Goal: Transaction & Acquisition: Purchase product/service

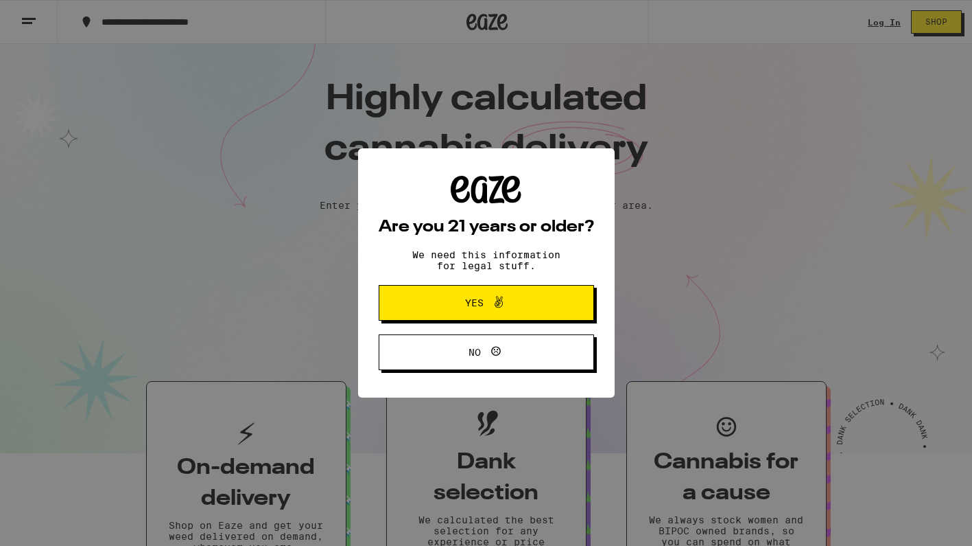
click at [500, 318] on button "Yes" at bounding box center [486, 303] width 215 height 36
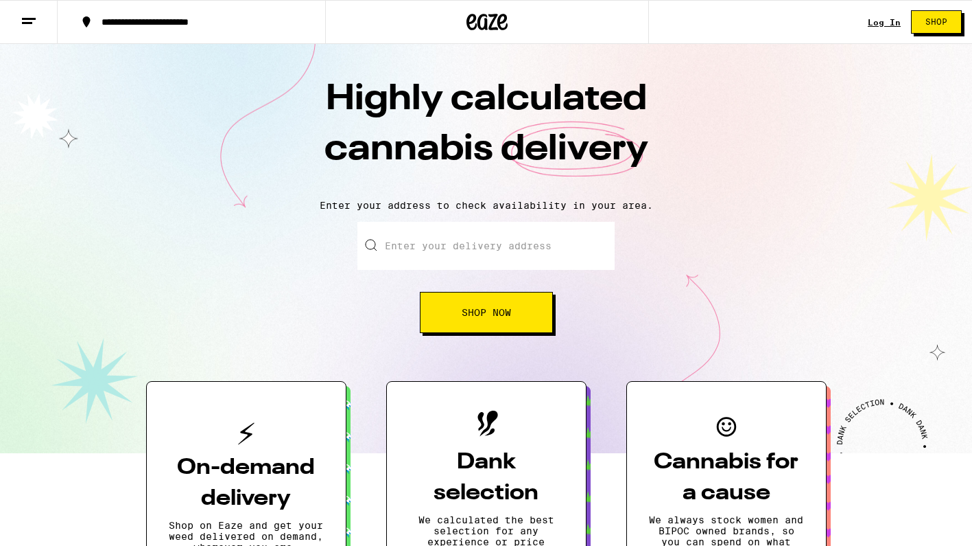
click at [881, 21] on link "Log In" at bounding box center [884, 22] width 33 height 9
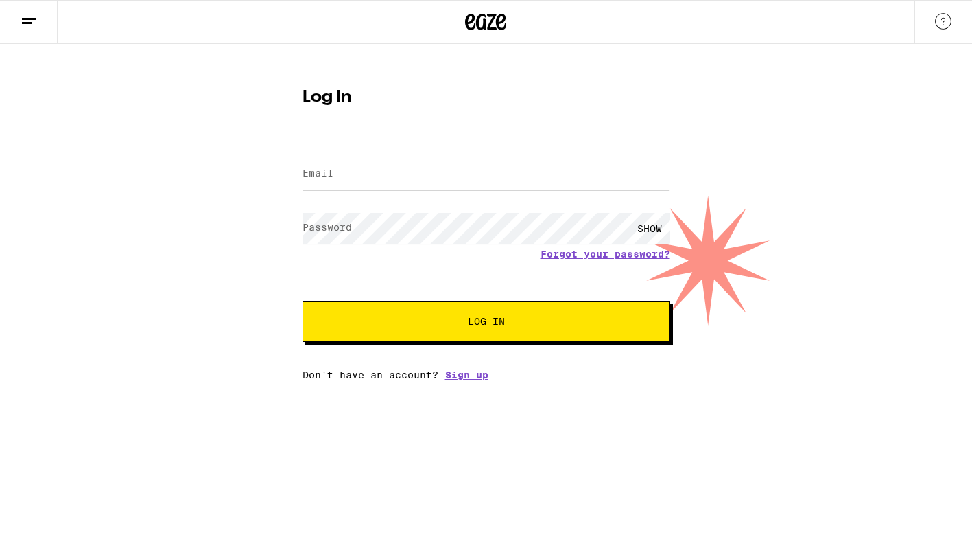
click at [448, 178] on input "Email" at bounding box center [487, 174] width 368 height 31
type input "red5goingin@gmail.com"
click at [489, 326] on span "Log In" at bounding box center [486, 321] width 37 height 10
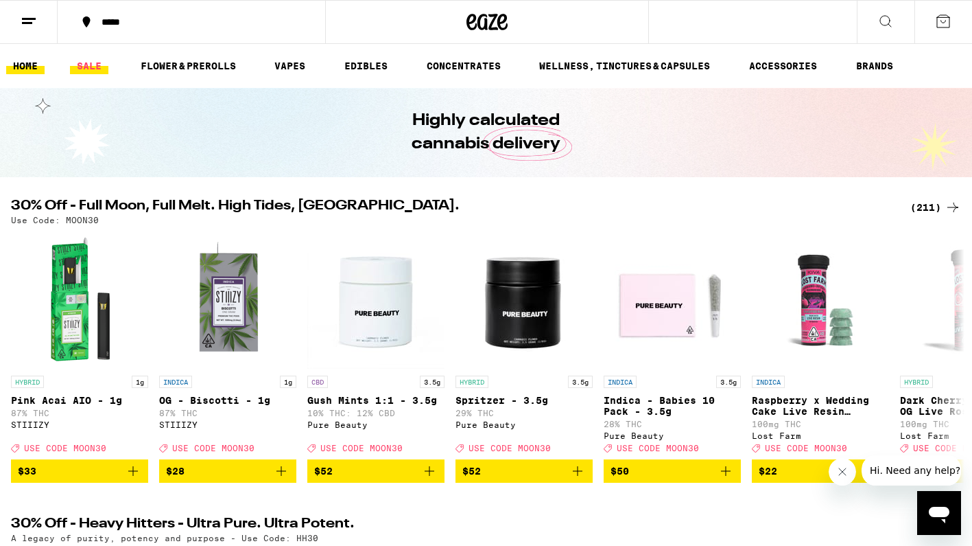
click at [85, 68] on link "SALE" at bounding box center [89, 66] width 38 height 16
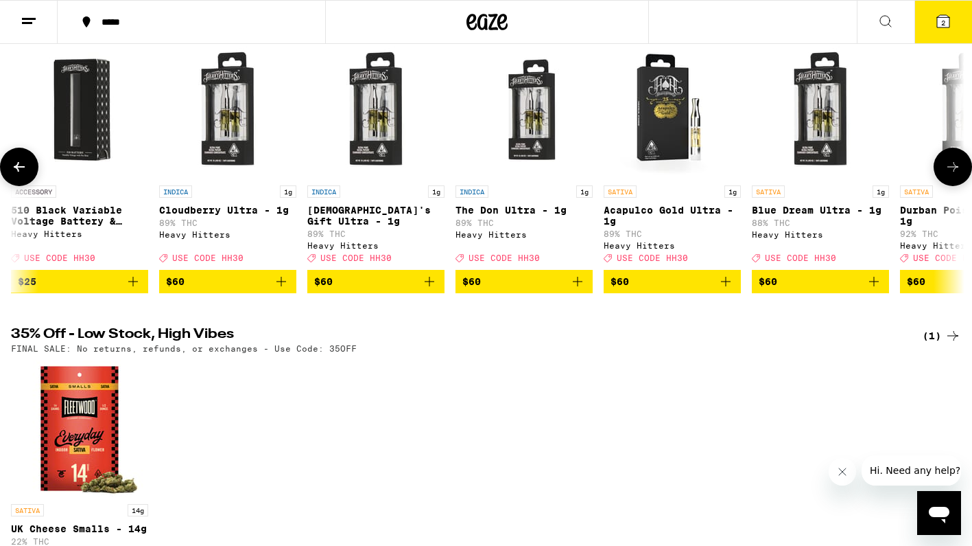
scroll to position [113, 0]
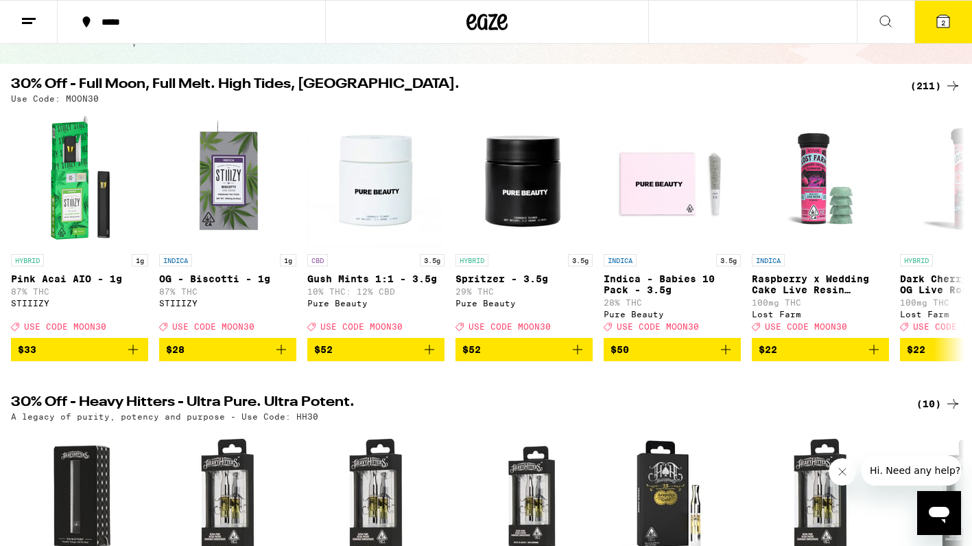
click at [920, 86] on div "(211)" at bounding box center [936, 86] width 51 height 16
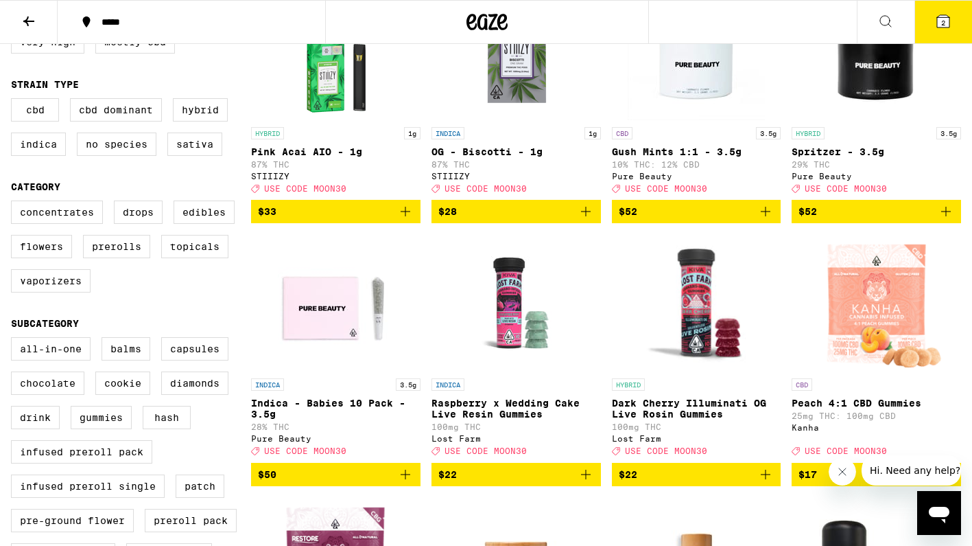
scroll to position [199, 0]
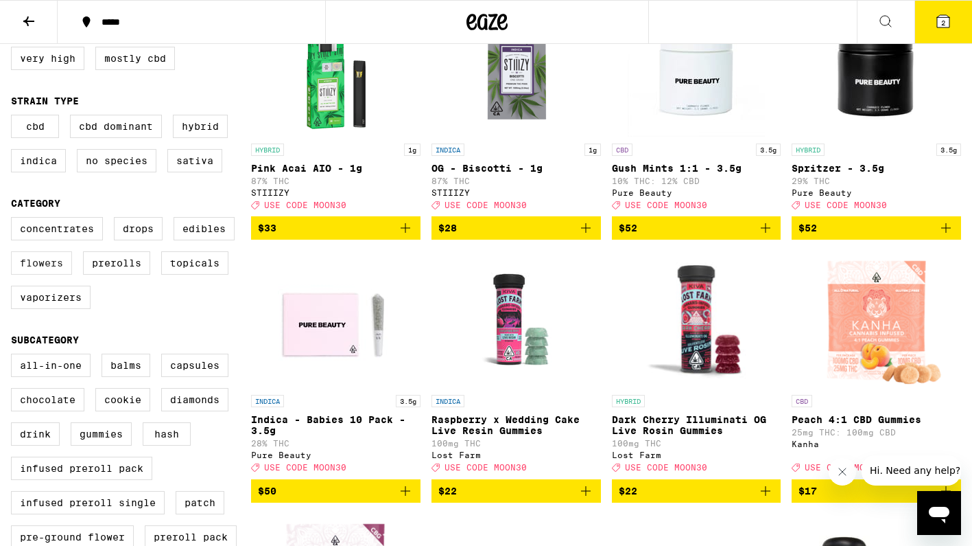
click at [34, 270] on label "Flowers" at bounding box center [41, 262] width 61 height 23
click at [14, 220] on input "Flowers" at bounding box center [14, 219] width 1 height 1
checkbox input "true"
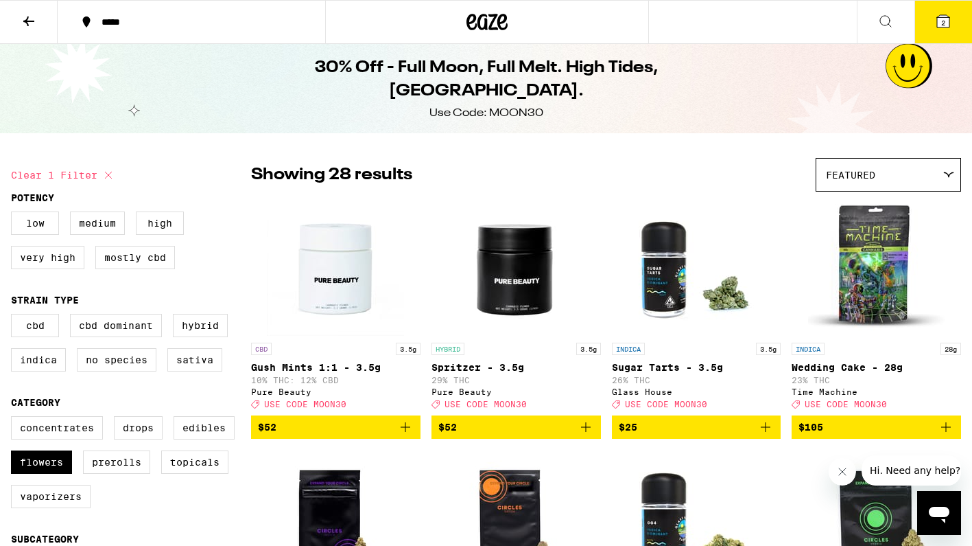
click at [944, 435] on icon "Add to bag" at bounding box center [946, 427] width 16 height 16
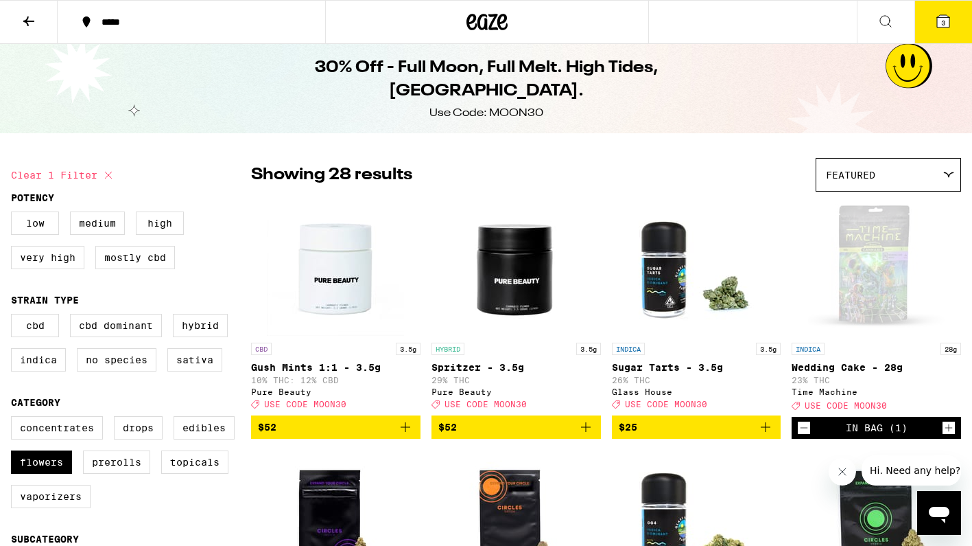
click at [952, 28] on button "3" at bounding box center [944, 22] width 58 height 43
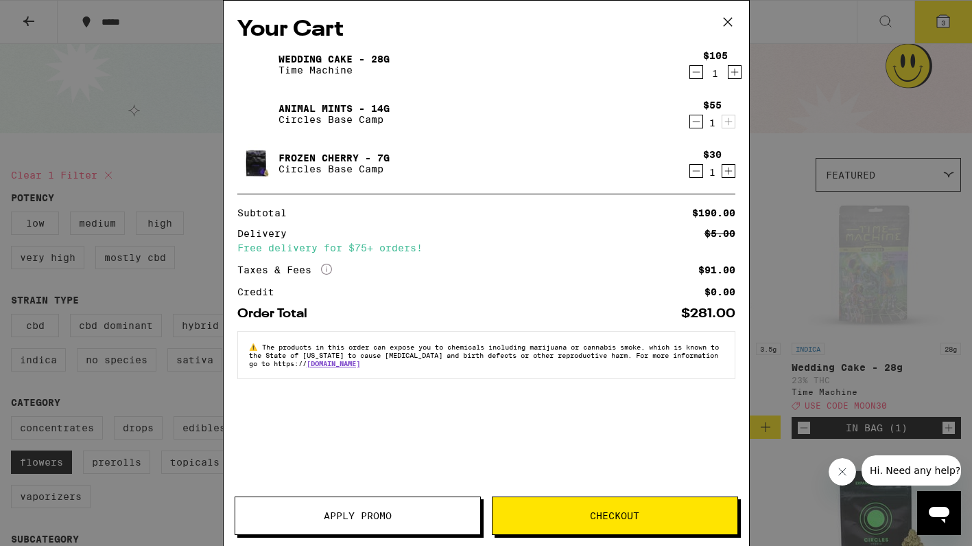
click at [698, 121] on icon "Decrement" at bounding box center [696, 121] width 12 height 16
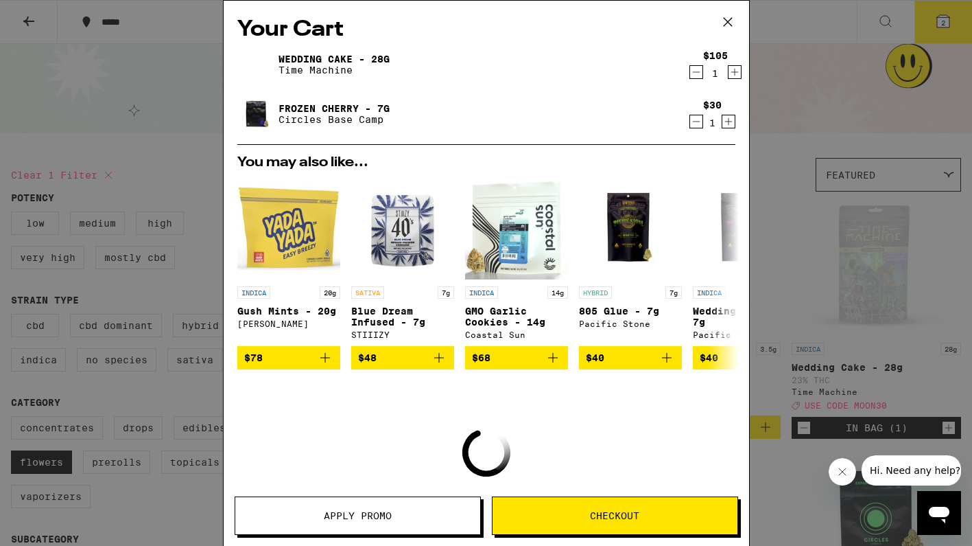
click at [694, 121] on icon "Decrement" at bounding box center [696, 121] width 12 height 16
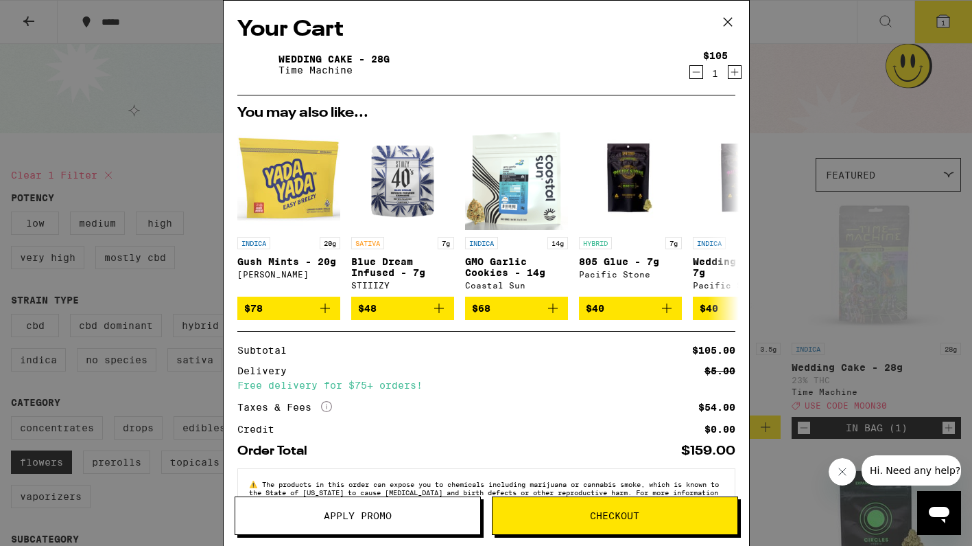
click at [412, 519] on span "Apply Promo" at bounding box center [357, 516] width 245 height 10
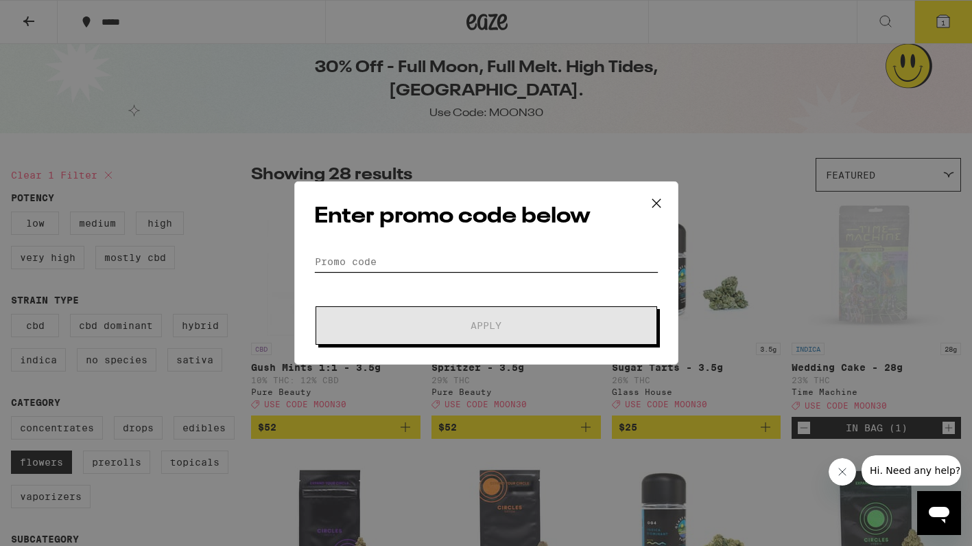
click at [360, 267] on input "Promo Code" at bounding box center [486, 261] width 344 height 21
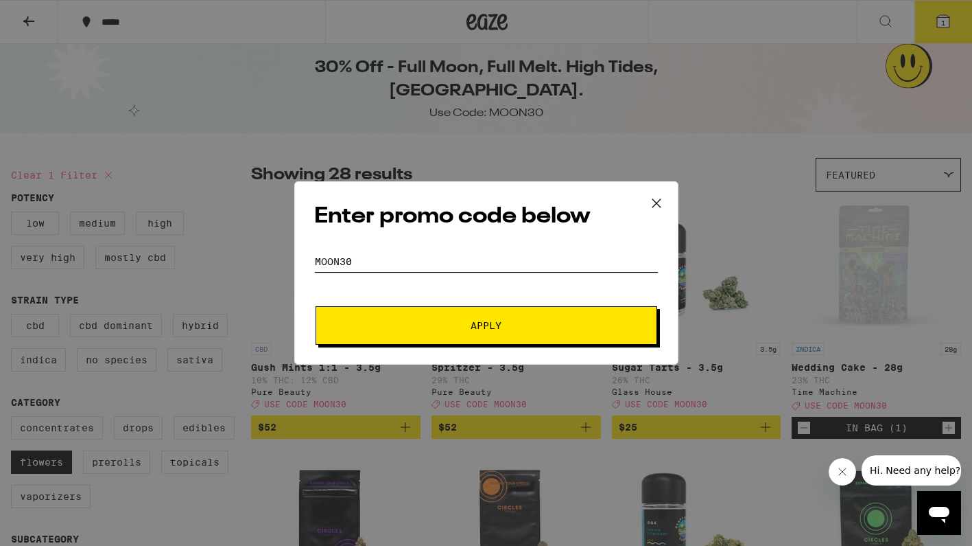
type input "MOON30"
click at [486, 325] on button "Apply" at bounding box center [487, 325] width 342 height 38
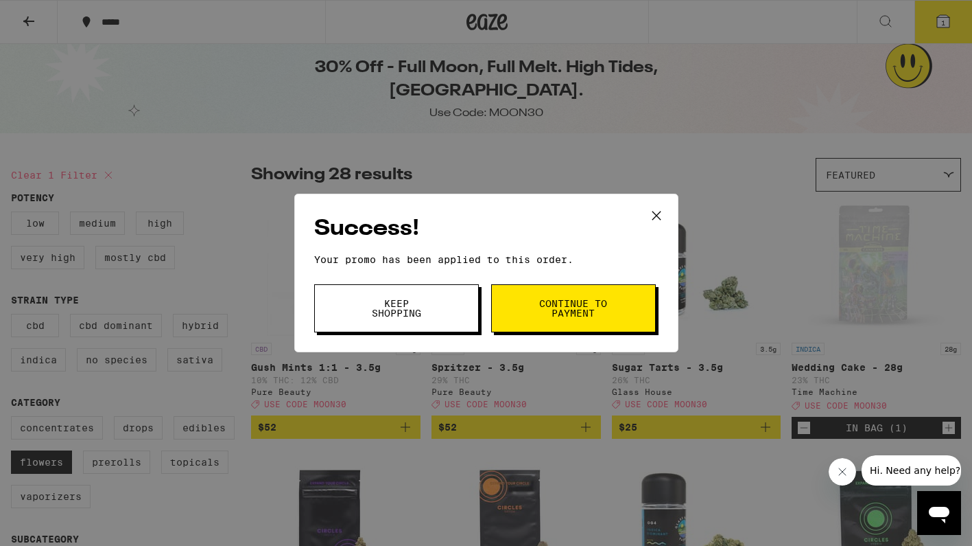
click at [434, 313] on button "Keep Shopping" at bounding box center [396, 308] width 165 height 48
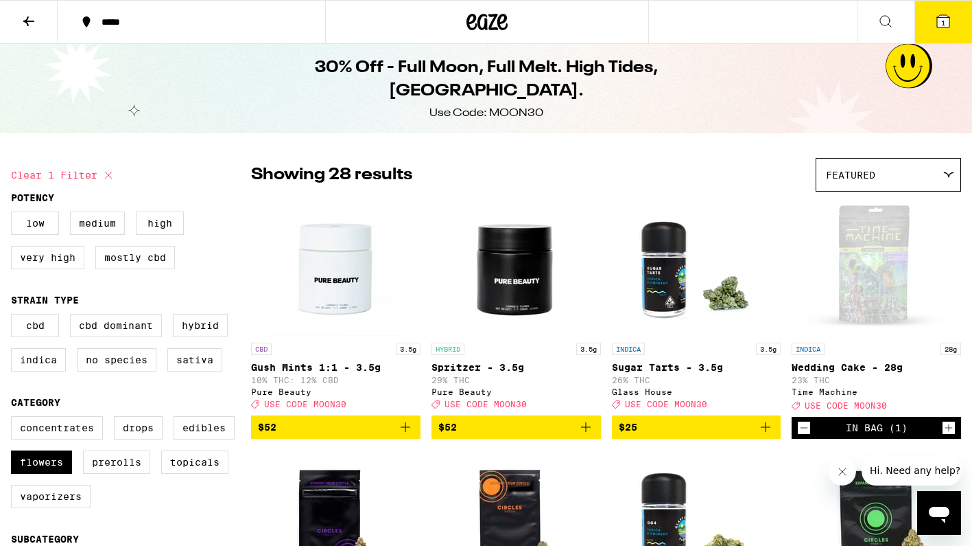
click at [940, 23] on icon at bounding box center [943, 21] width 12 height 12
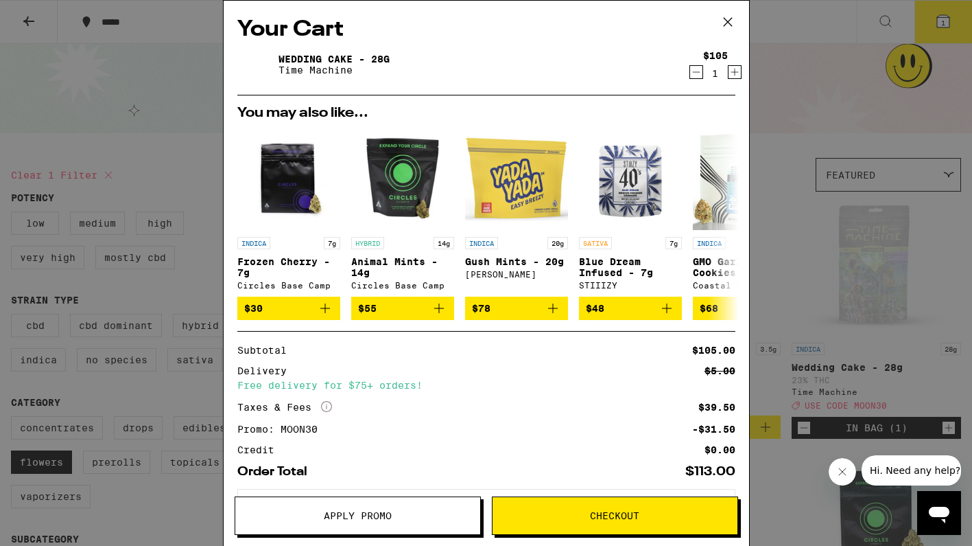
click at [660, 516] on span "Checkout" at bounding box center [615, 516] width 245 height 10
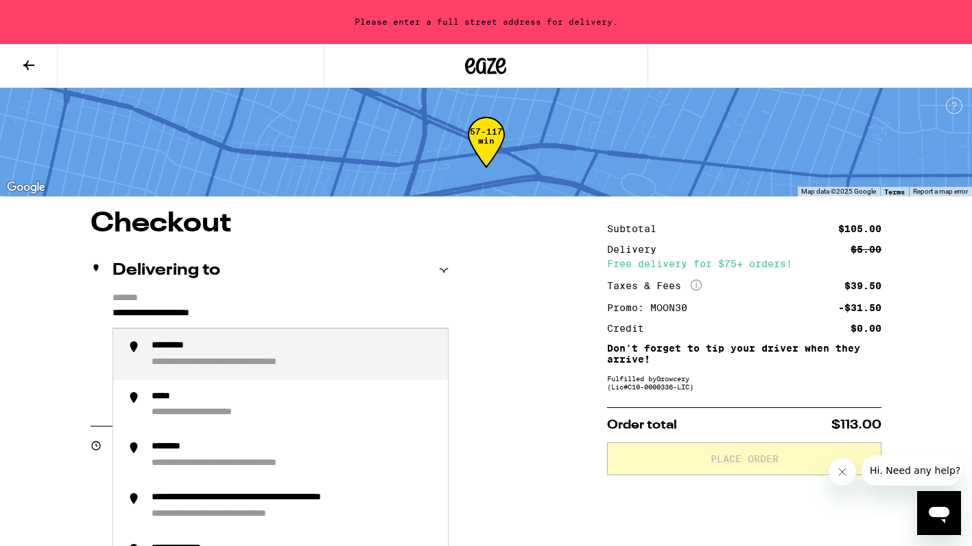
drag, startPoint x: 268, startPoint y: 311, endPoint x: 43, endPoint y: 309, distance: 225.8
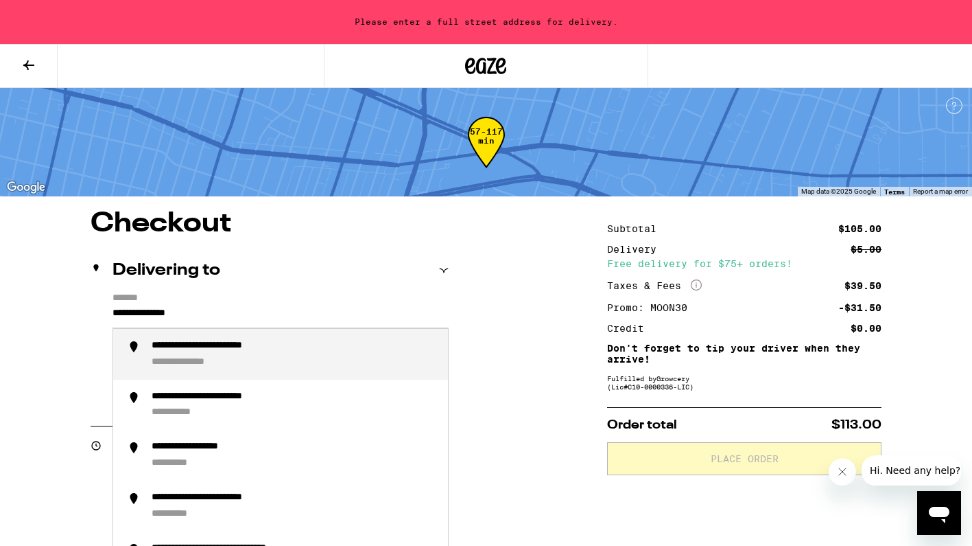
drag, startPoint x: 65, startPoint y: 312, endPoint x: 227, endPoint y: 352, distance: 167.4
click at [227, 352] on div "**********" at bounding box center [232, 346] width 161 height 12
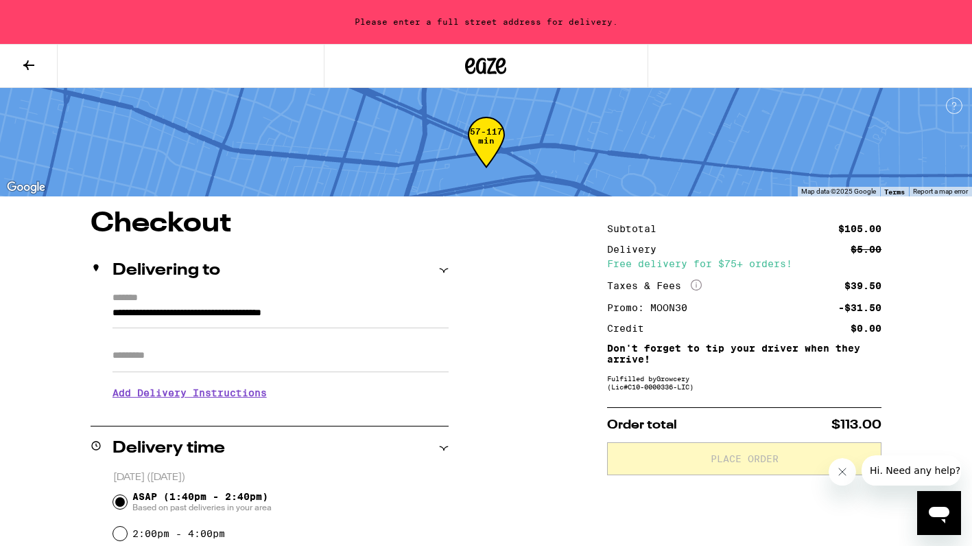
type input "**********"
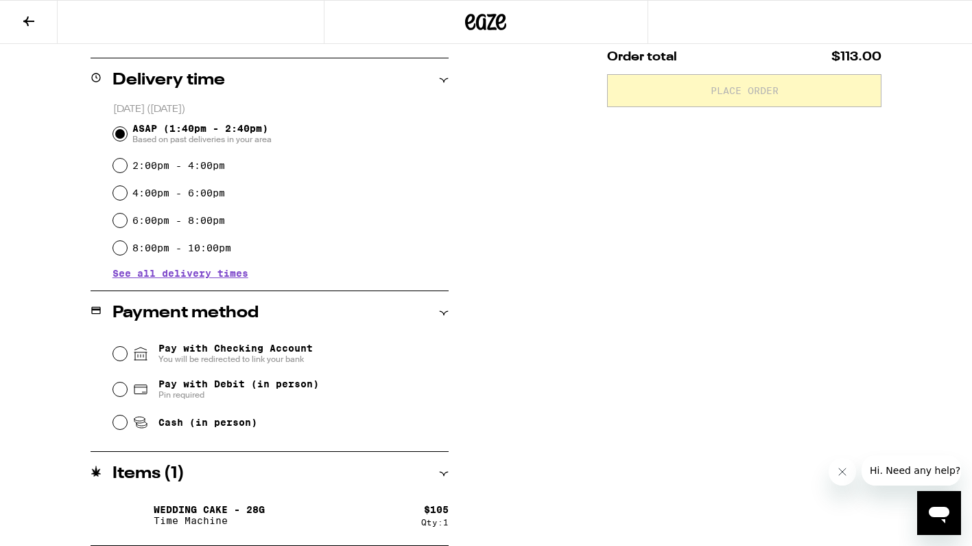
scroll to position [324, 0]
click at [115, 427] on input "Cash (in person)" at bounding box center [120, 422] width 14 height 14
radio input "true"
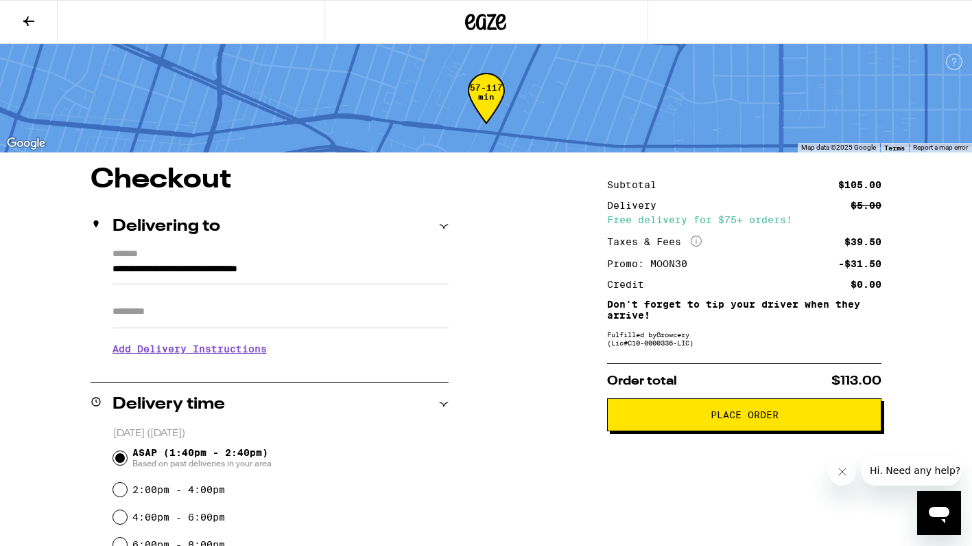
scroll to position [0, 0]
click at [738, 419] on span "Place Order" at bounding box center [745, 415] width 68 height 10
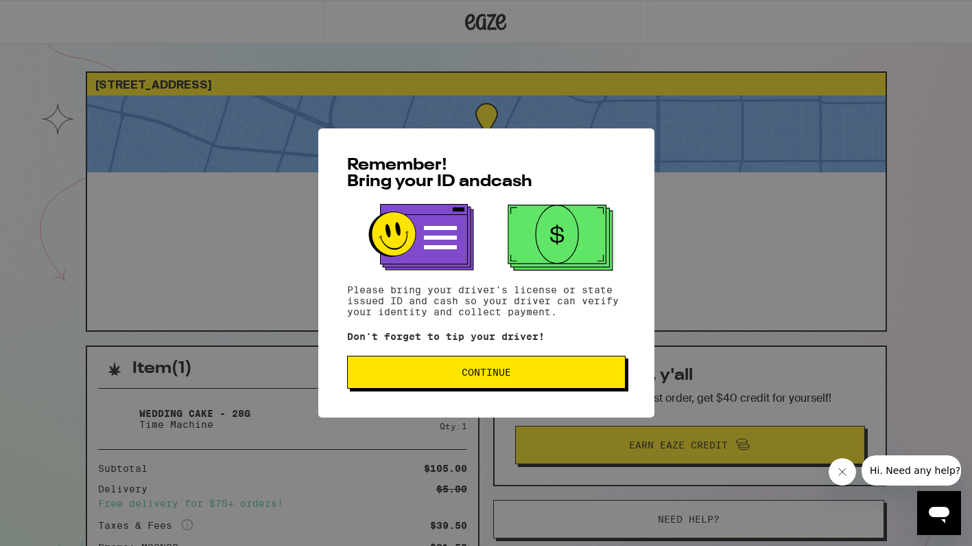
click at [493, 377] on span "Continue" at bounding box center [486, 372] width 49 height 10
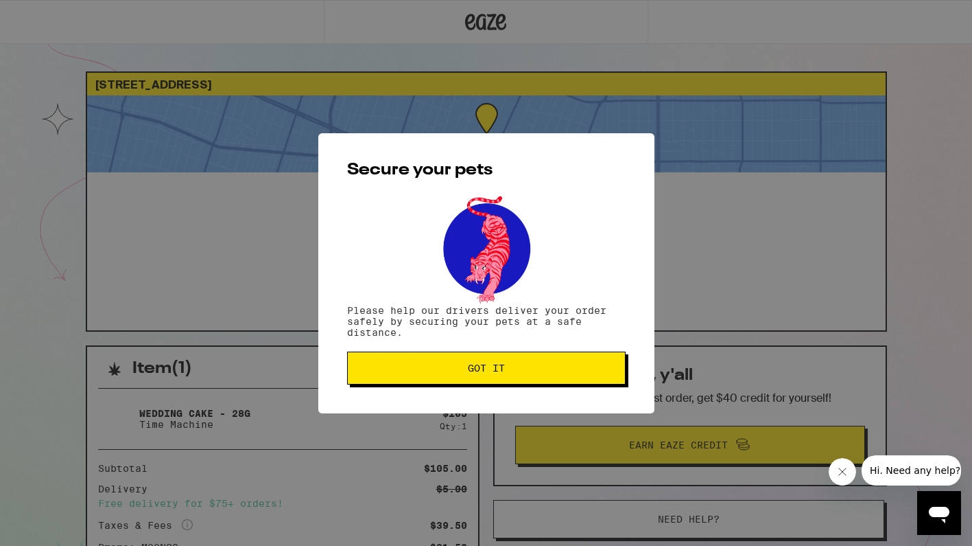
click at [493, 377] on button "Got it" at bounding box center [486, 367] width 279 height 33
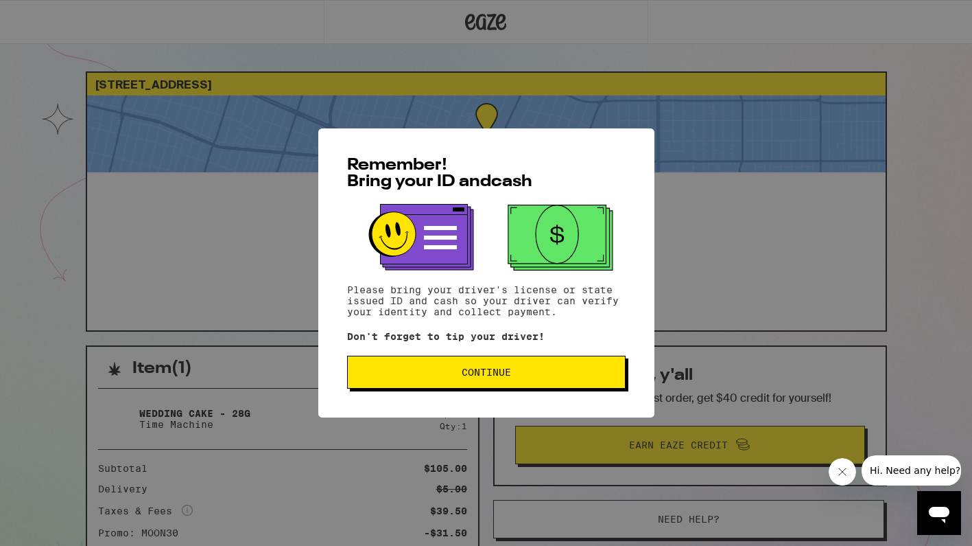
click at [493, 377] on span "Continue" at bounding box center [486, 372] width 49 height 10
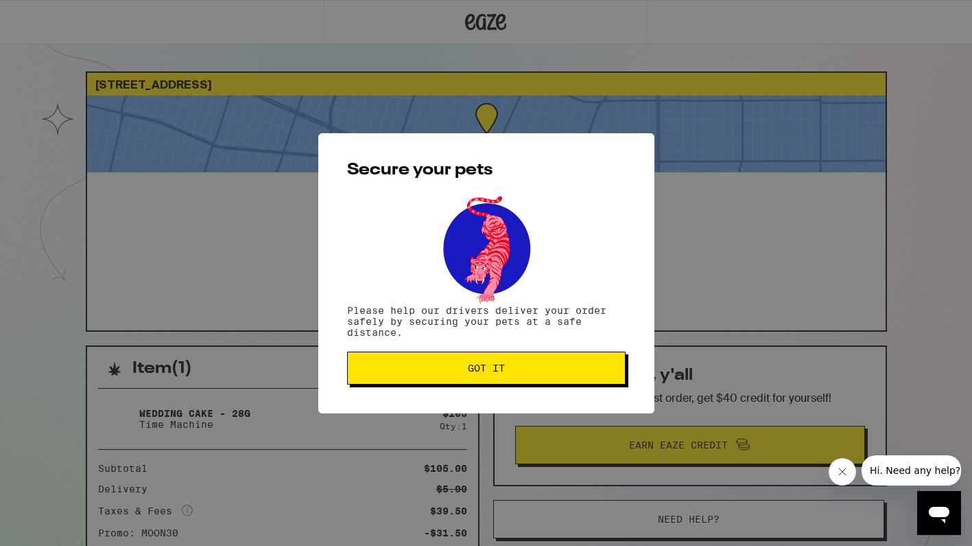
click at [493, 377] on button "Got it" at bounding box center [486, 367] width 279 height 33
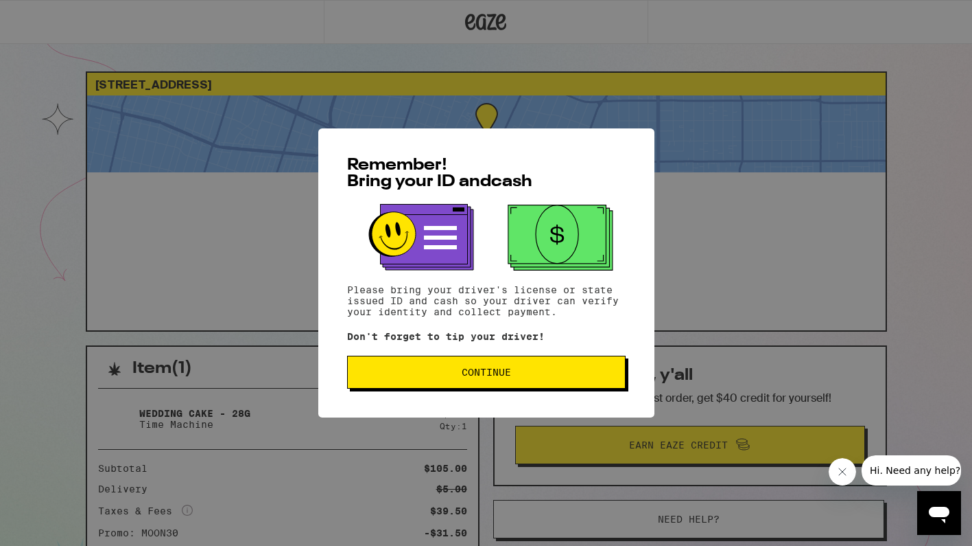
click at [526, 368] on button "Continue" at bounding box center [486, 371] width 279 height 33
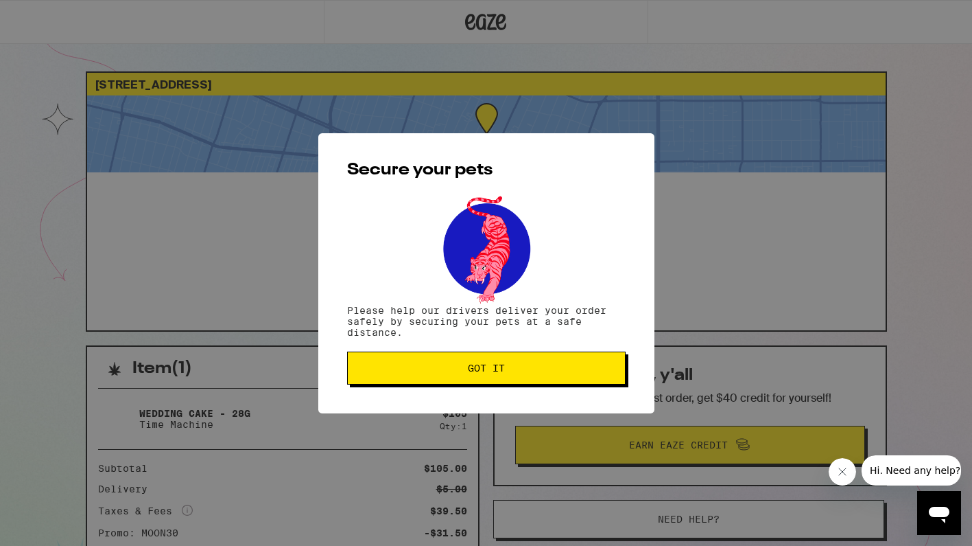
click at [450, 362] on button "Got it" at bounding box center [486, 367] width 279 height 33
